Goal: Information Seeking & Learning: Learn about a topic

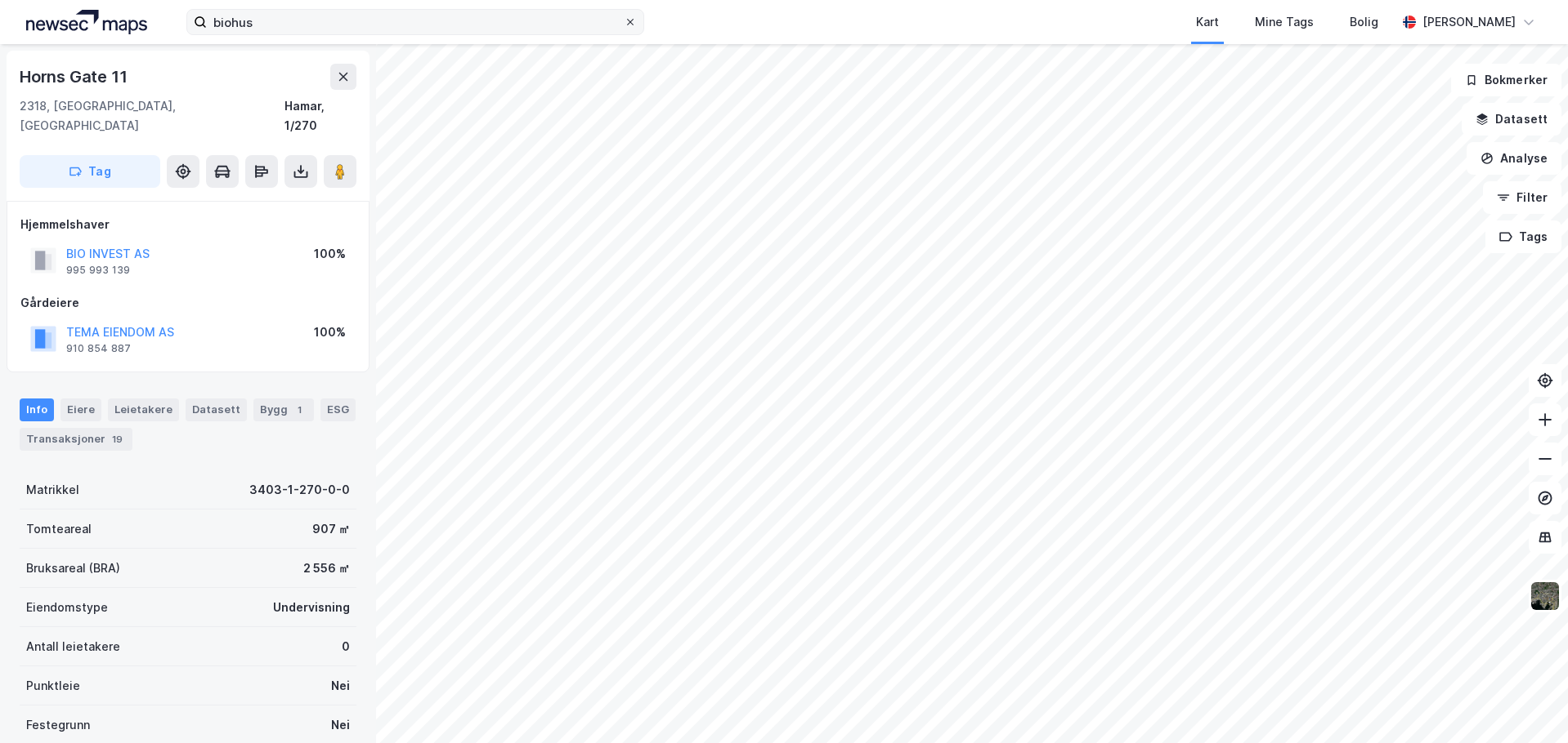
click at [632, 22] on icon at bounding box center [630, 22] width 9 height 9
click at [624, 22] on input "biohus" at bounding box center [415, 22] width 416 height 24
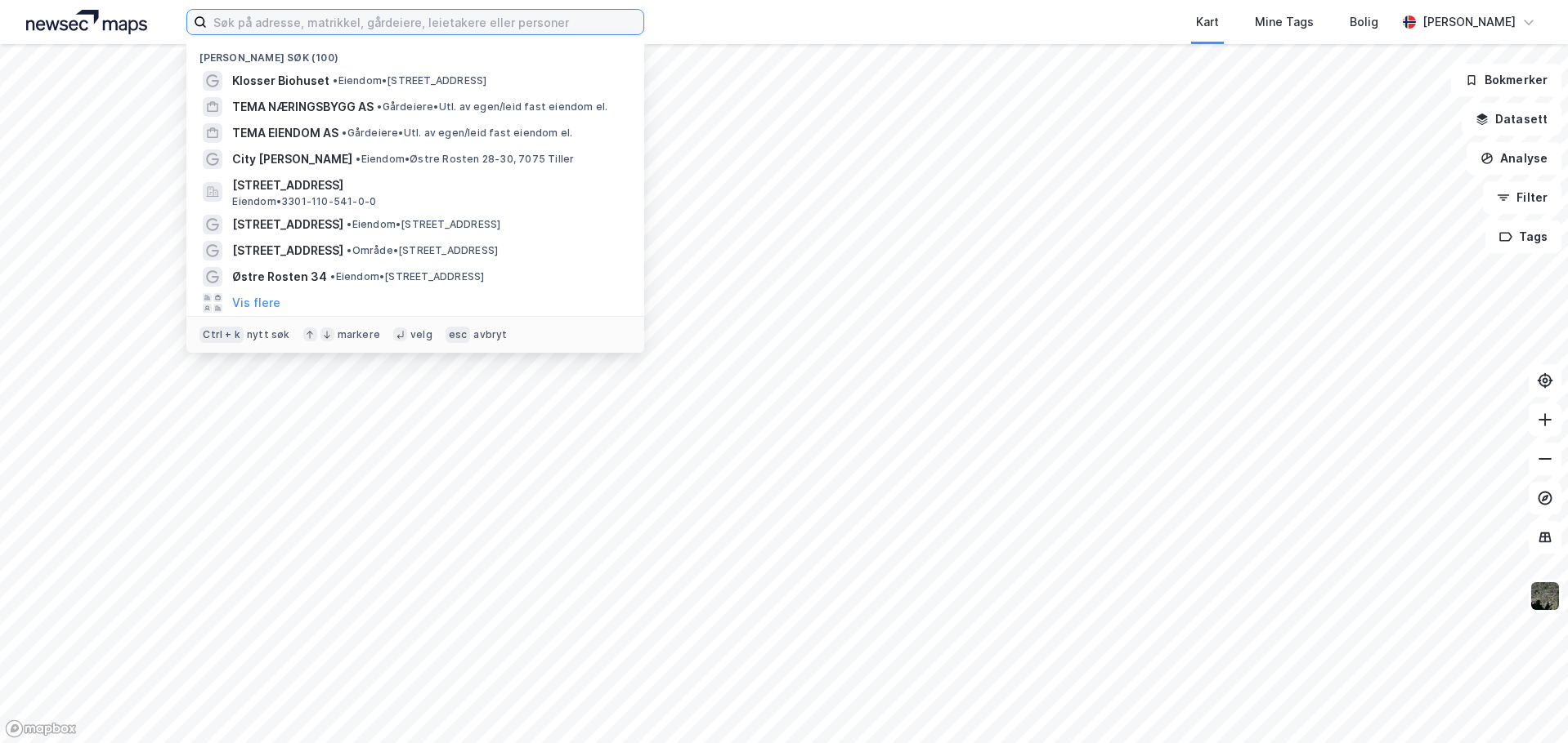
click at [286, 22] on input at bounding box center [424, 22] width 436 height 24
click at [250, 25] on input at bounding box center [424, 22] width 436 height 24
paste input "919 007 184"
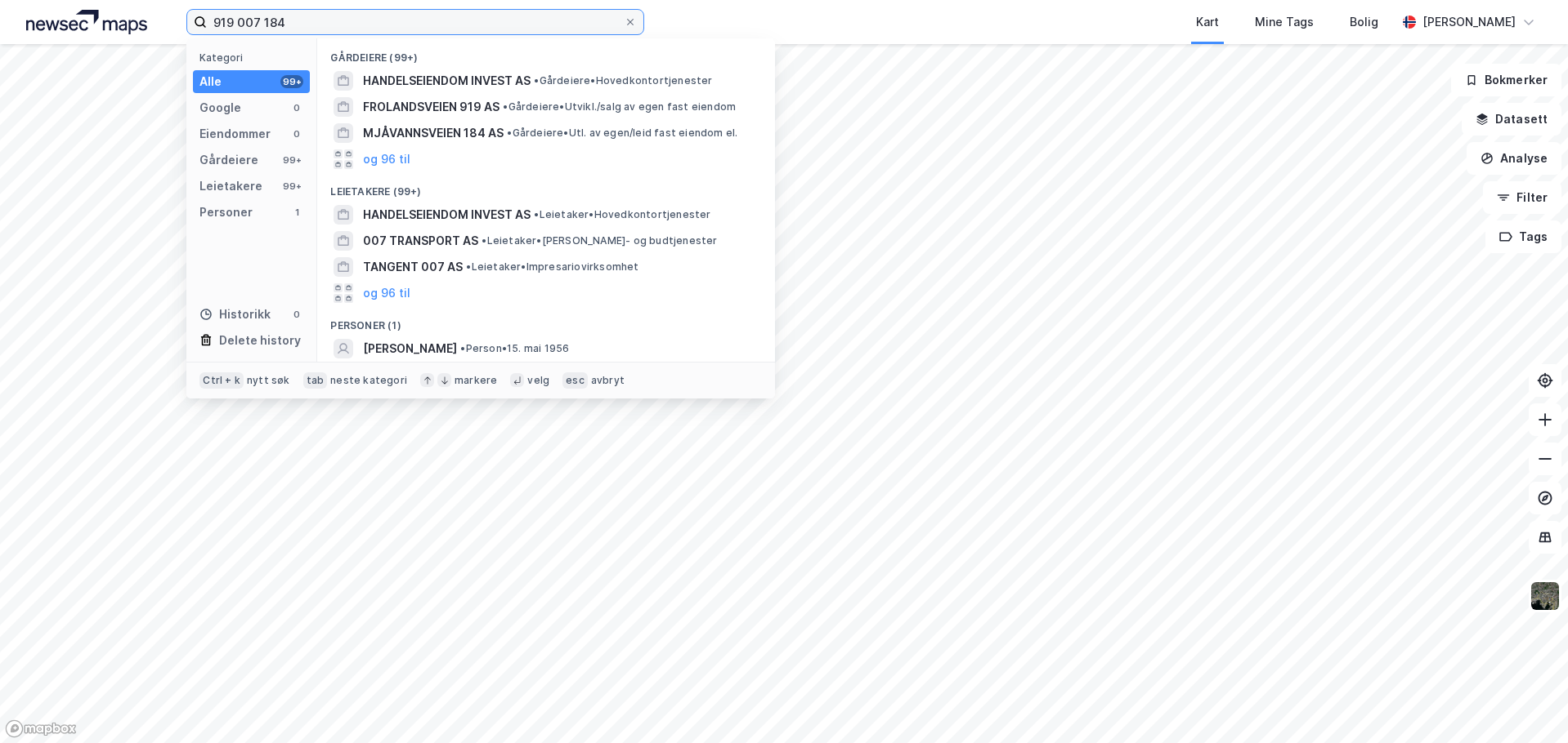
type input "919 007 184"
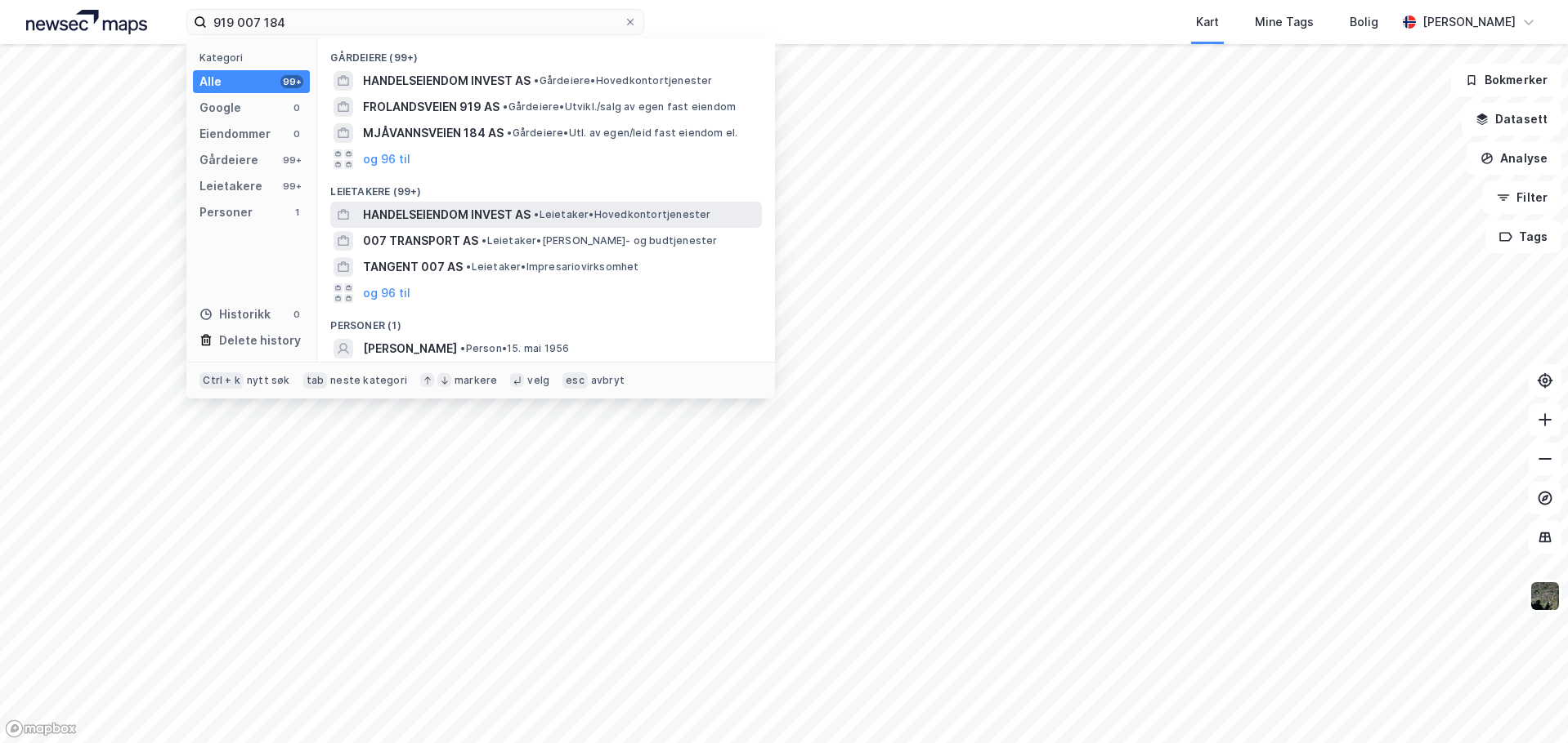
click at [416, 213] on span "HANDELSEIENDOM INVEST AS" at bounding box center [447, 215] width 168 height 20
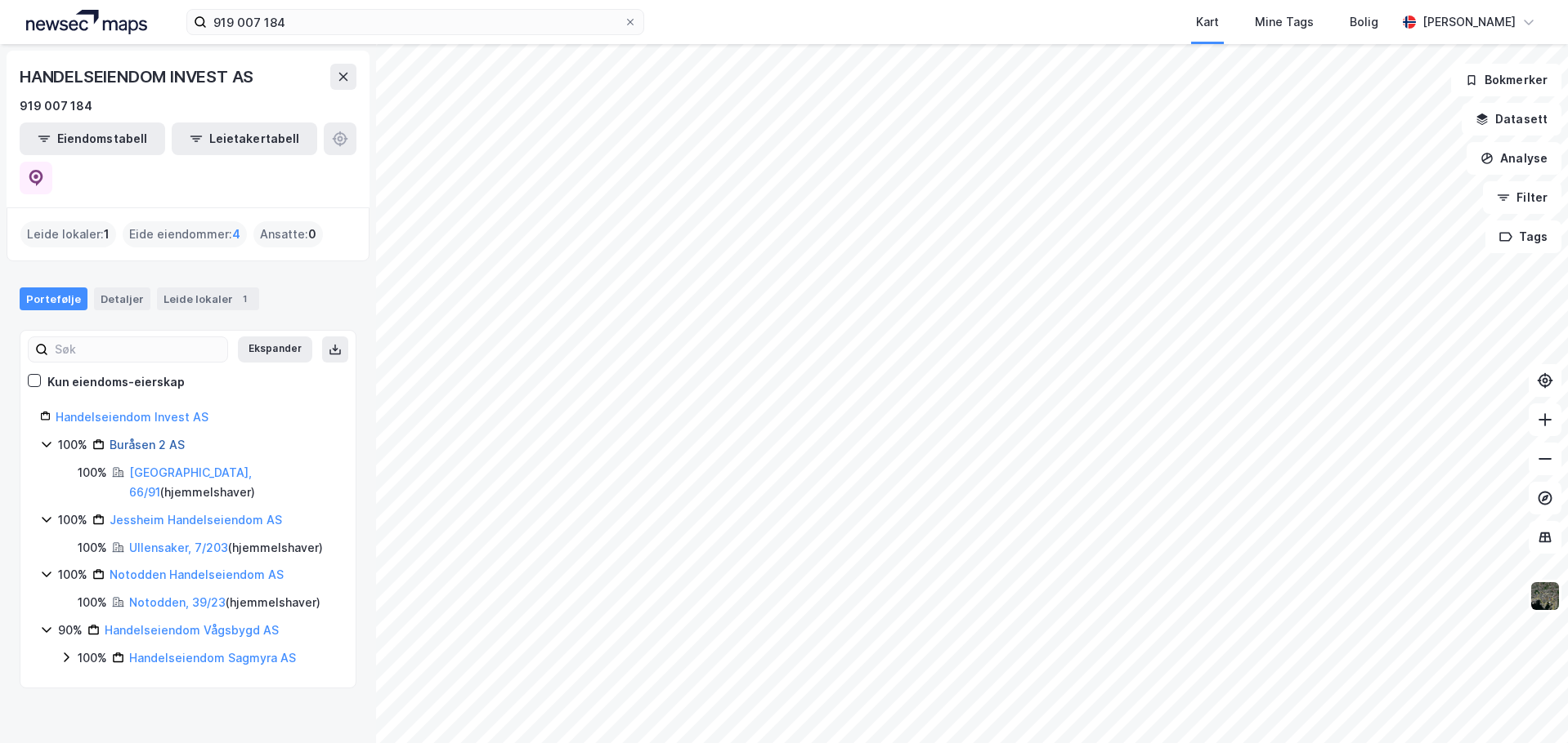
click at [137, 438] on link "Buråsen 2 AS" at bounding box center [147, 444] width 75 height 14
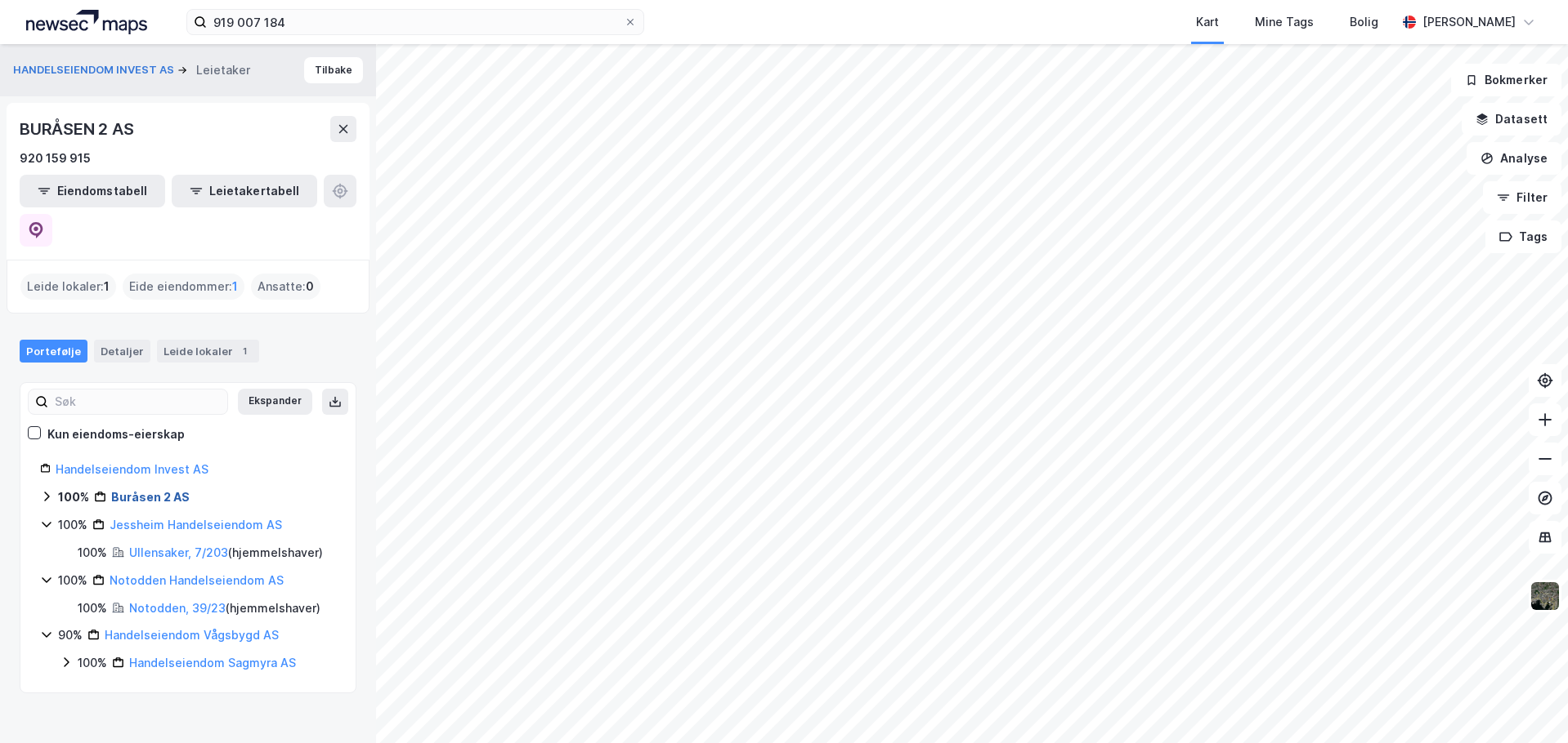
click at [133, 490] on link "Buråsen 2 AS" at bounding box center [150, 496] width 78 height 14
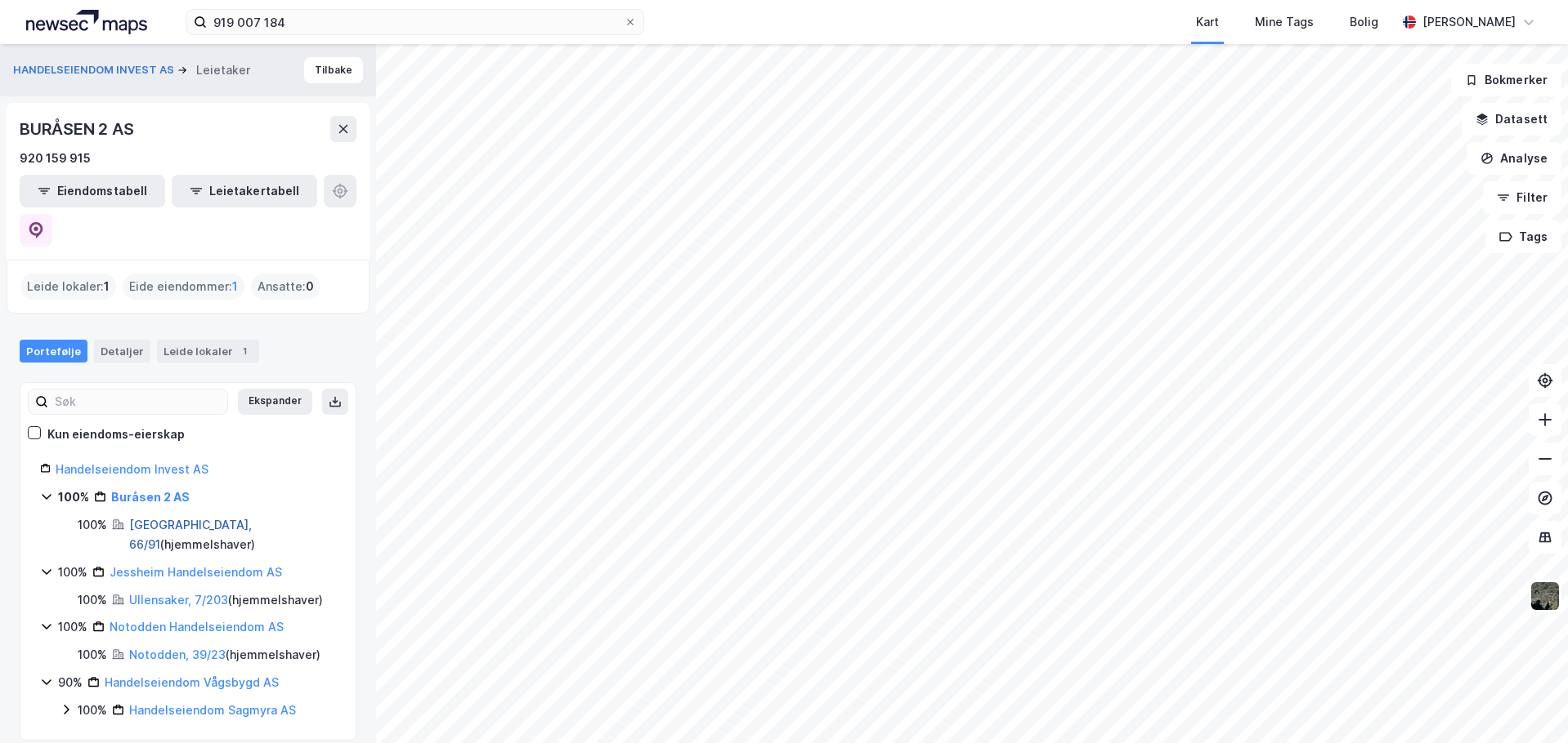
click at [167, 518] on link "[GEOGRAPHIC_DATA], 66/91" at bounding box center [190, 535] width 122 height 34
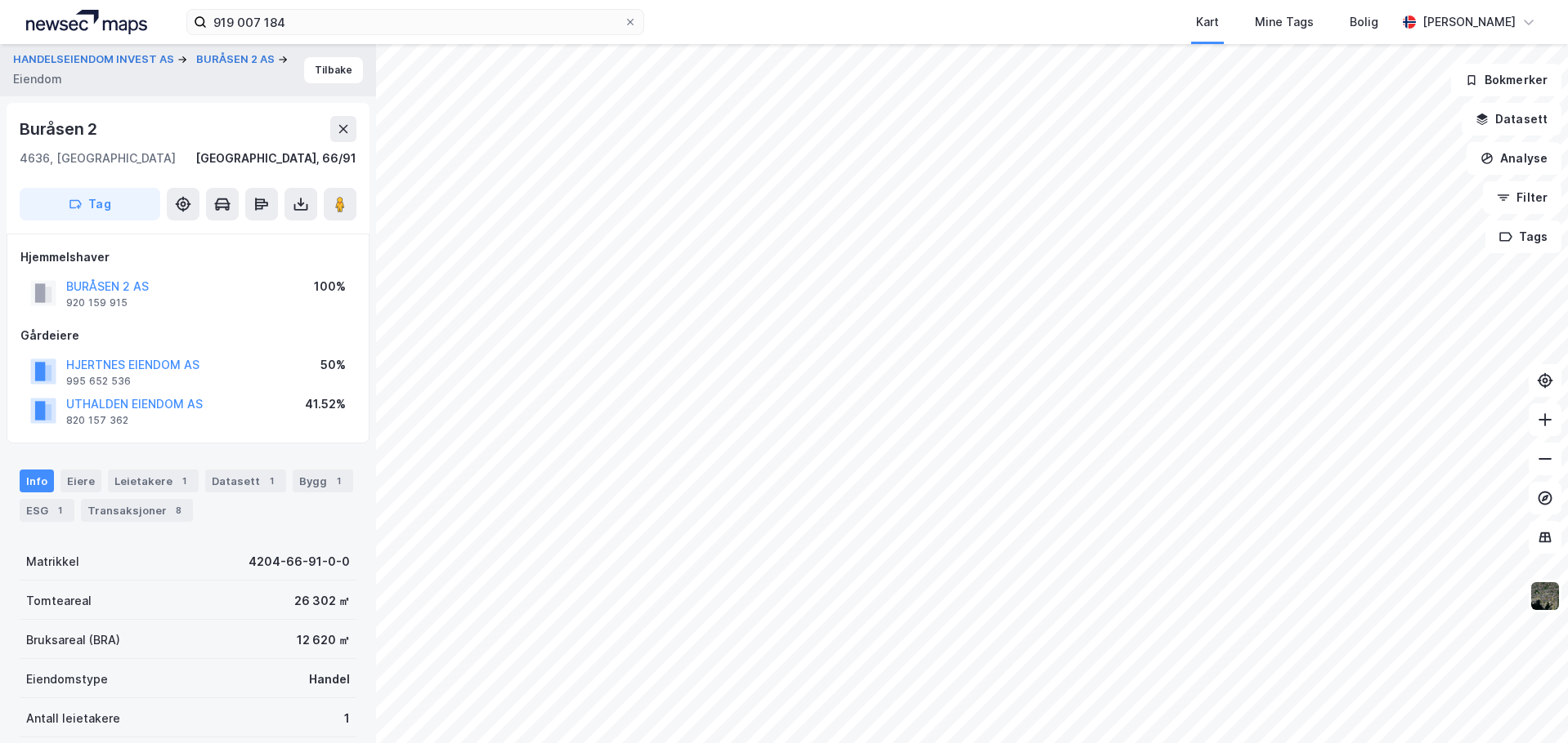
drag, startPoint x: 271, startPoint y: 156, endPoint x: 211, endPoint y: 155, distance: 60.0
click at [211, 155] on div "4636, [GEOGRAPHIC_DATA], 66/91" at bounding box center [188, 158] width 336 height 20
click at [260, 154] on div "[GEOGRAPHIC_DATA], 66/91" at bounding box center [275, 158] width 161 height 20
click at [219, 133] on div "Buråsen 2" at bounding box center [188, 129] width 336 height 26
click at [196, 68] on button "BURÅSEN 2 AS" at bounding box center [237, 59] width 82 height 16
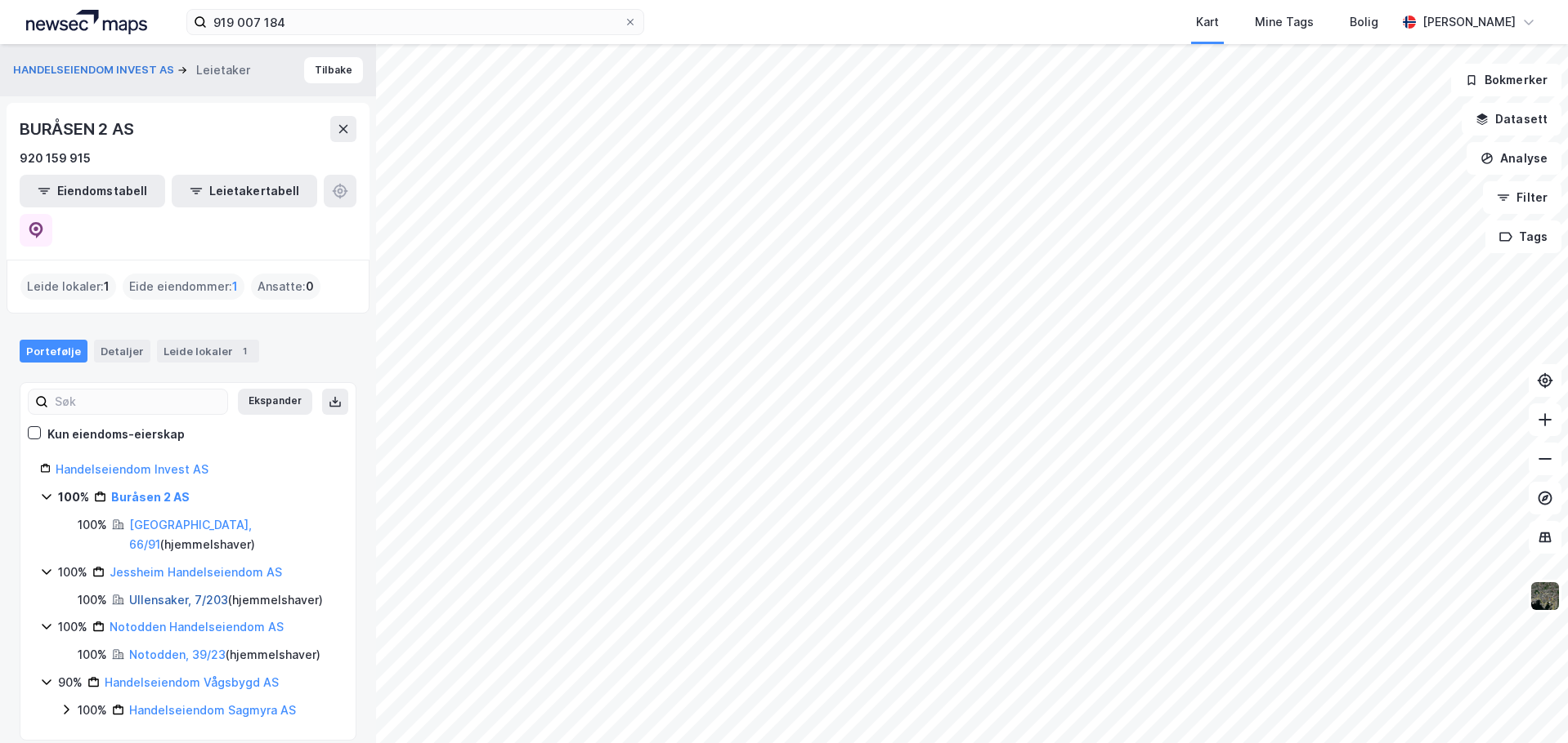
click at [148, 593] on link "Ullensaker, 7/203" at bounding box center [178, 600] width 99 height 14
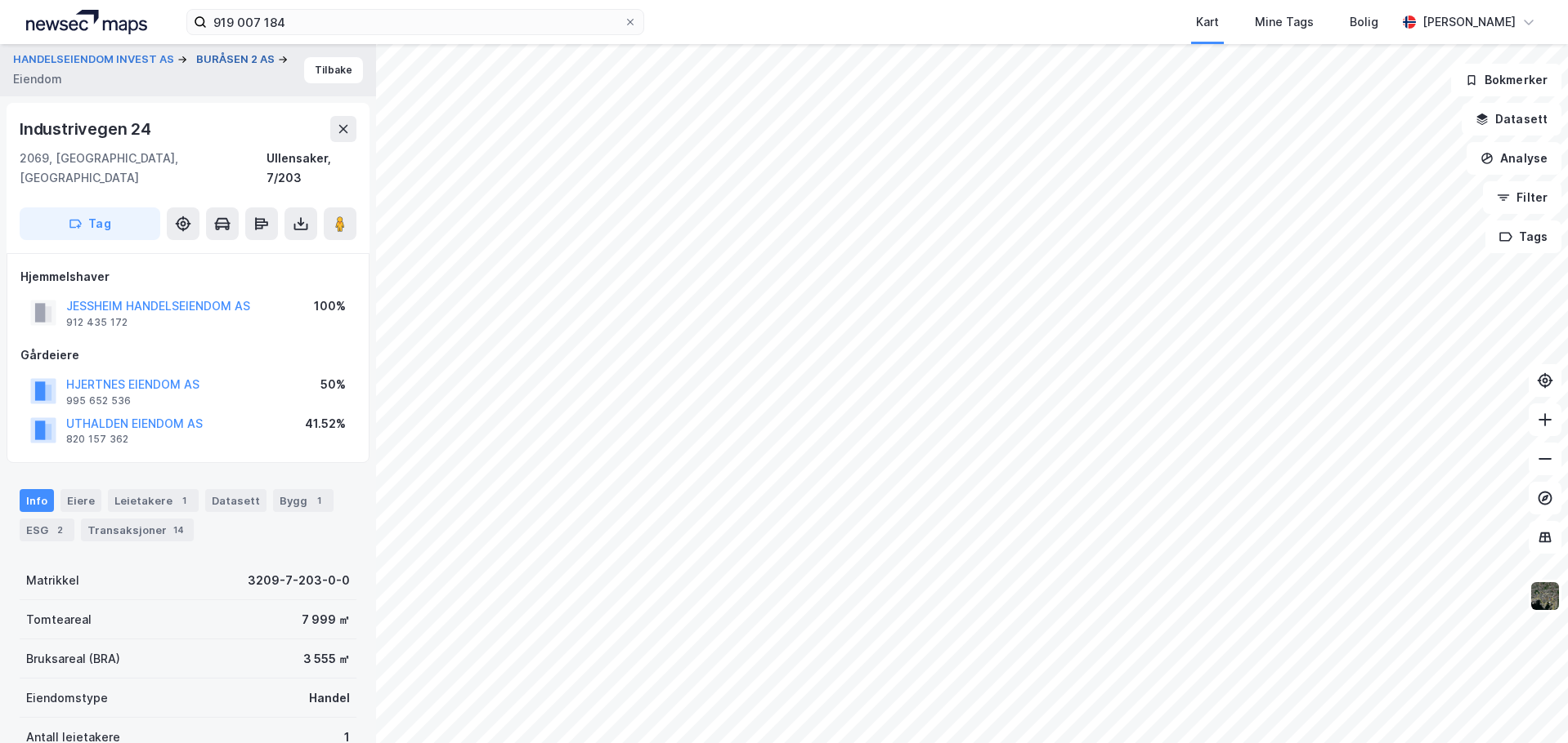
click at [196, 68] on button "BURÅSEN 2 AS" at bounding box center [237, 59] width 82 height 16
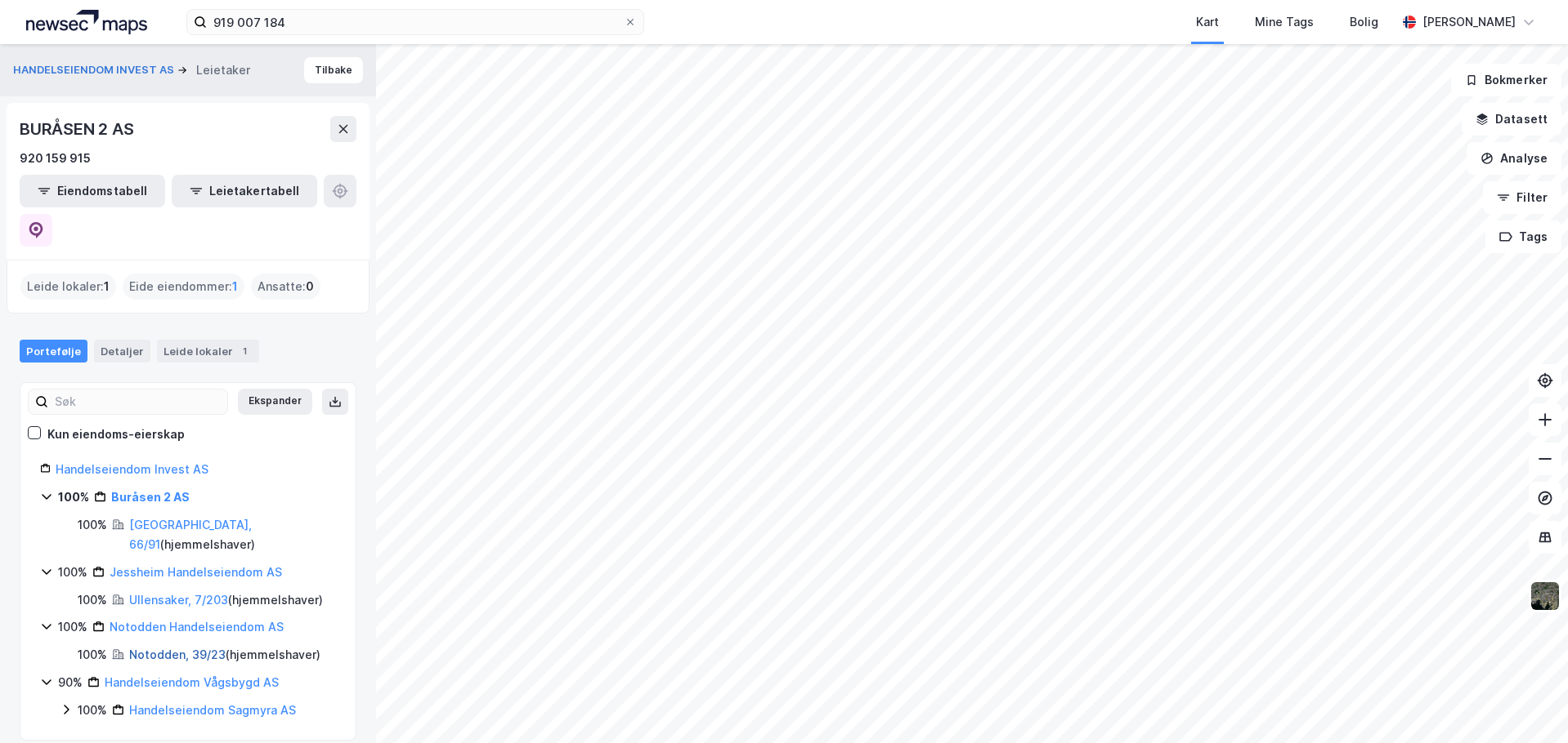
click at [173, 648] on link "Notodden, 39/23" at bounding box center [177, 654] width 96 height 14
